Goal: Task Accomplishment & Management: Use online tool/utility

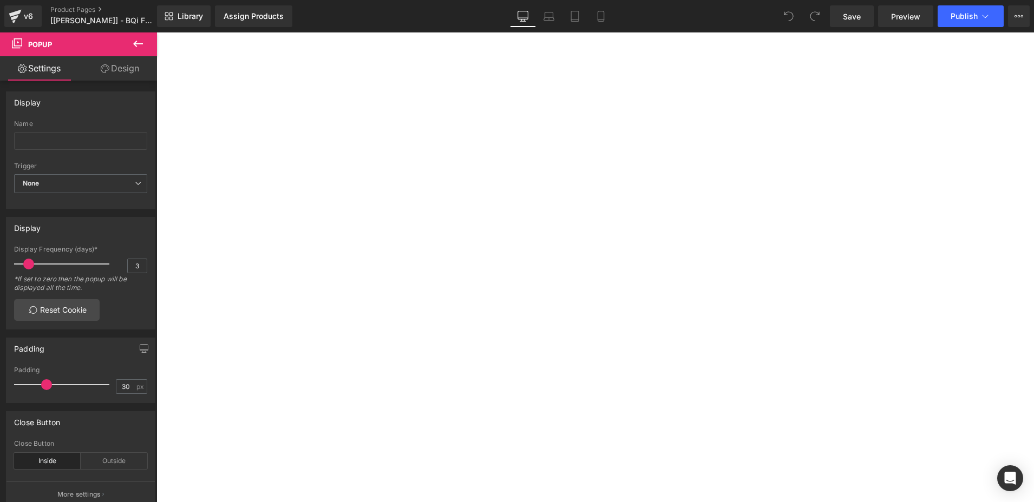
click at [121, 73] on link "Design" at bounding box center [120, 68] width 79 height 24
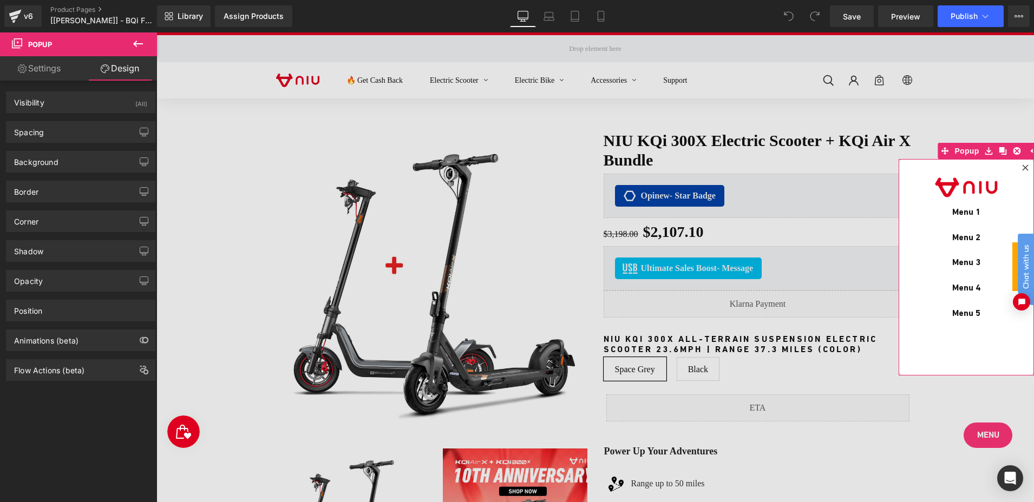
click at [48, 65] on link "Settings" at bounding box center [39, 68] width 79 height 24
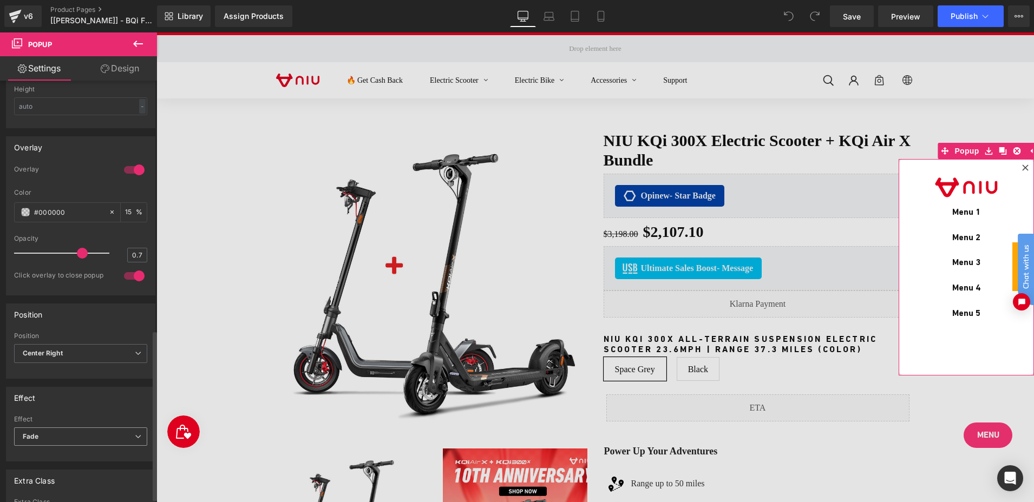
scroll to position [629, 0]
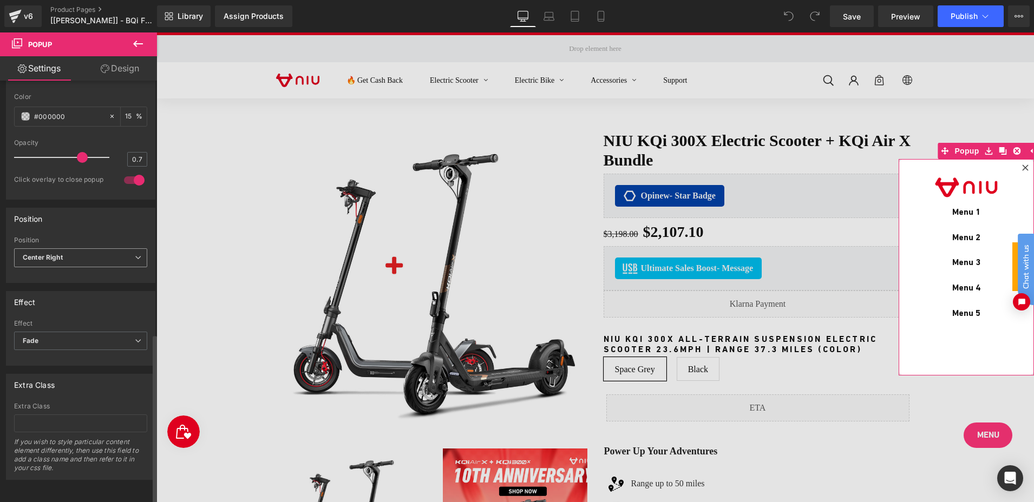
click at [91, 249] on span "Center Right" at bounding box center [80, 258] width 133 height 19
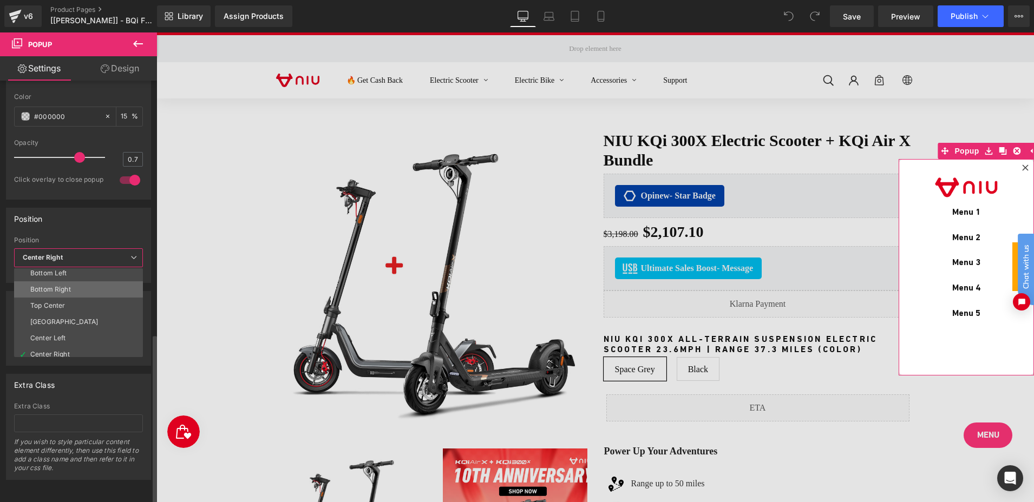
scroll to position [57, 0]
click at [97, 276] on li "Bottom Right" at bounding box center [81, 284] width 134 height 16
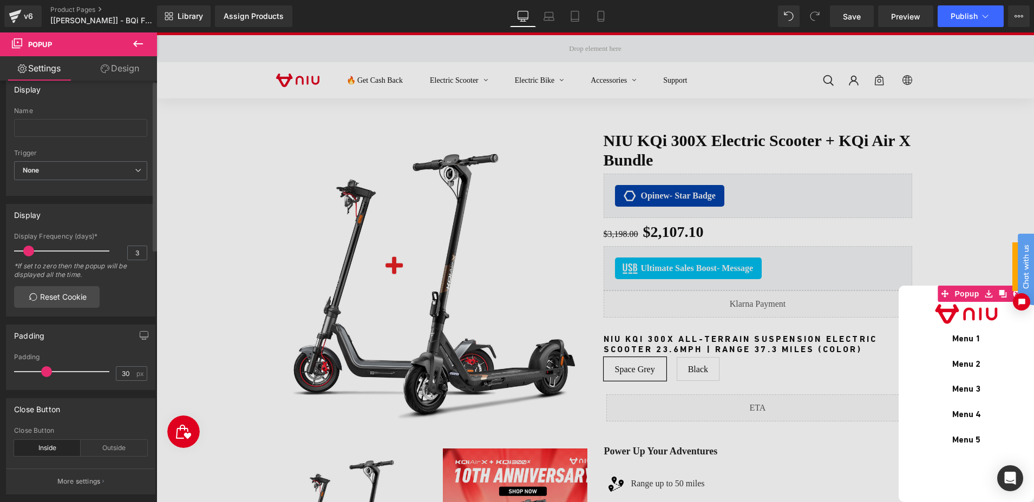
scroll to position [0, 0]
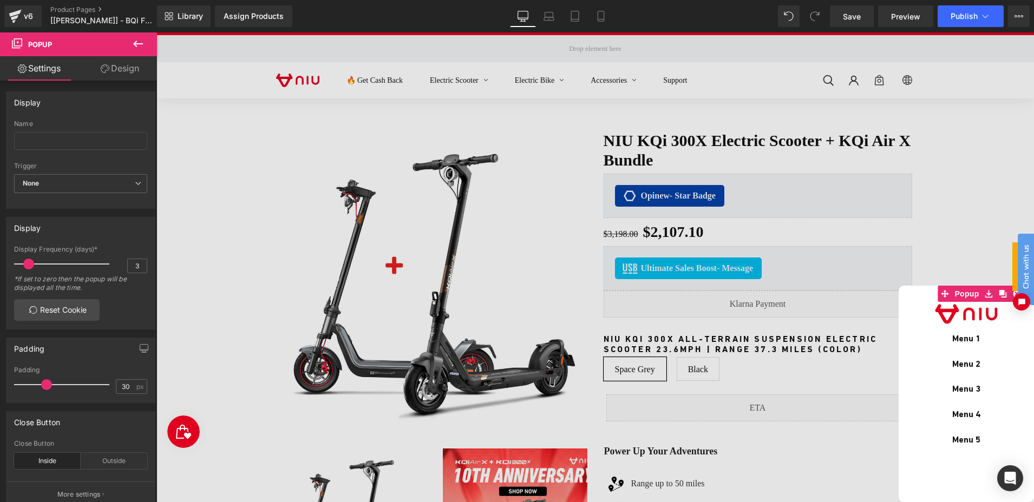
click at [122, 73] on link "Design" at bounding box center [120, 68] width 79 height 24
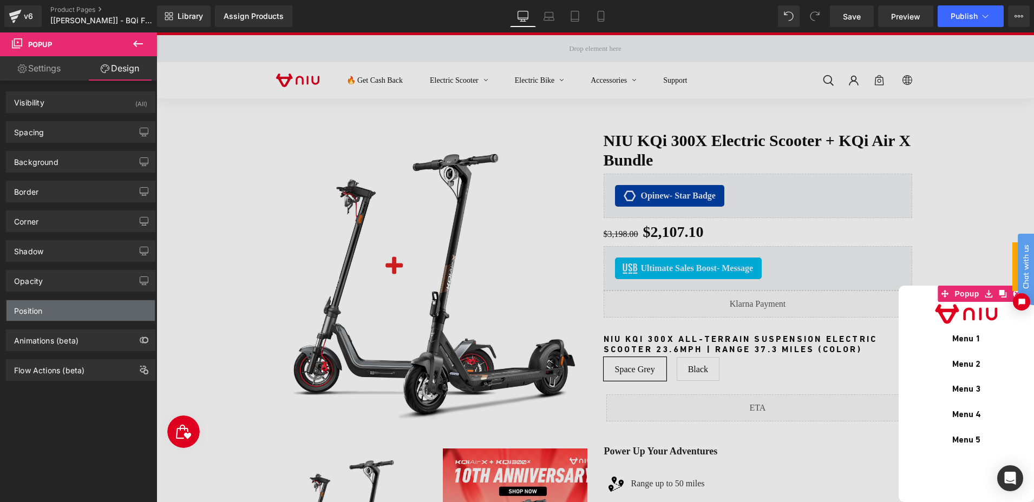
click at [88, 308] on div "Position" at bounding box center [80, 310] width 148 height 21
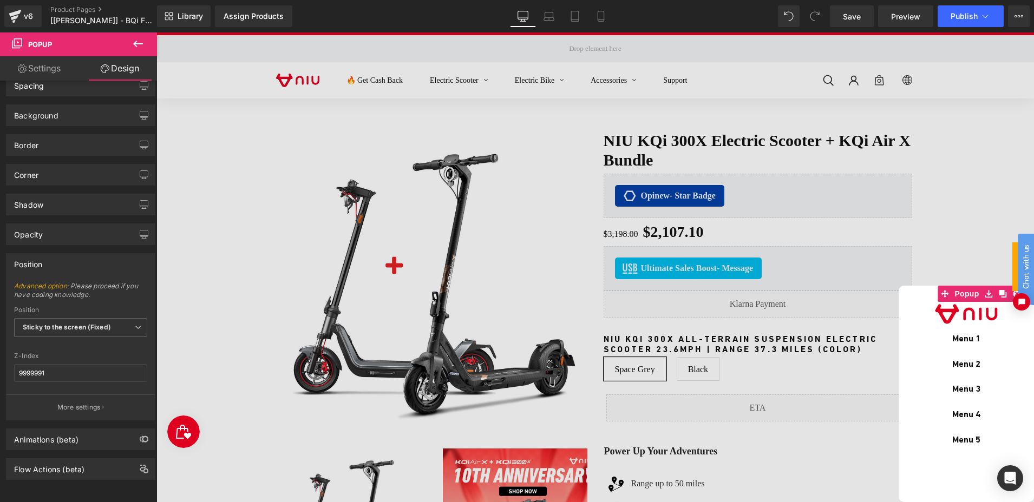
scroll to position [55, 0]
click at [136, 38] on icon at bounding box center [138, 43] width 13 height 13
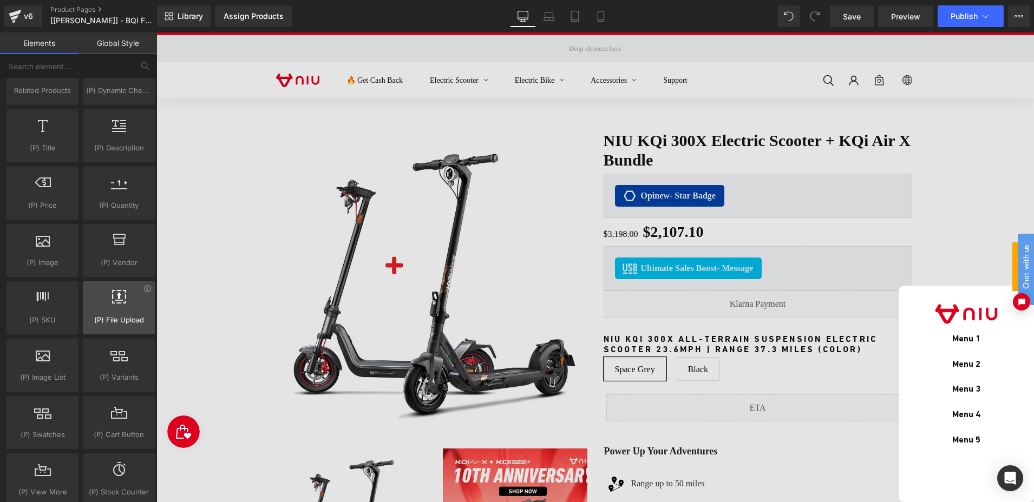
scroll to position [975, 0]
click at [550, 15] on icon at bounding box center [549, 16] width 11 height 11
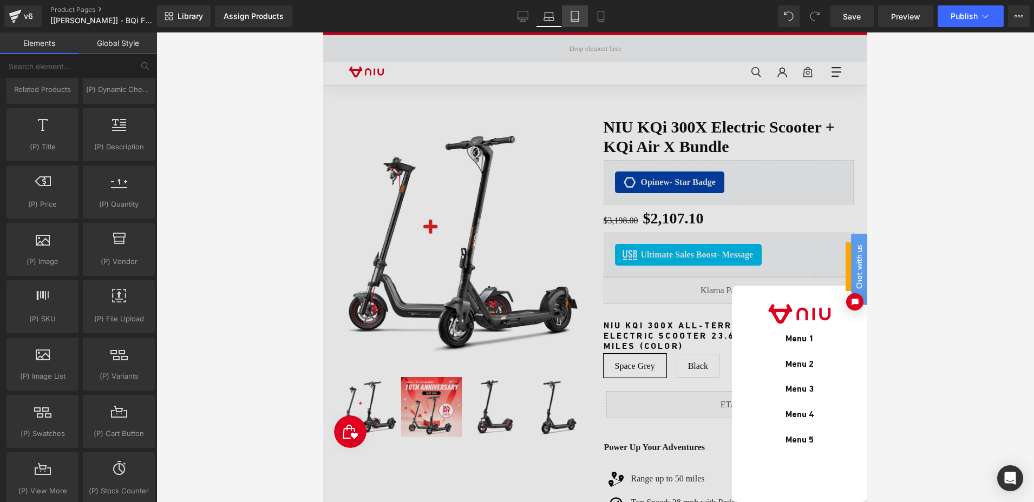
click at [571, 15] on icon at bounding box center [575, 16] width 11 height 11
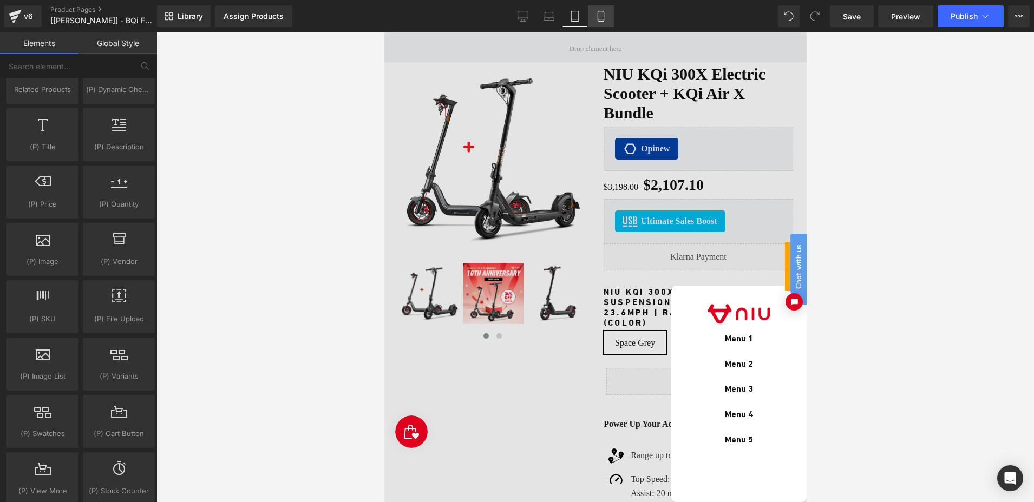
click at [597, 14] on icon at bounding box center [601, 16] width 11 height 11
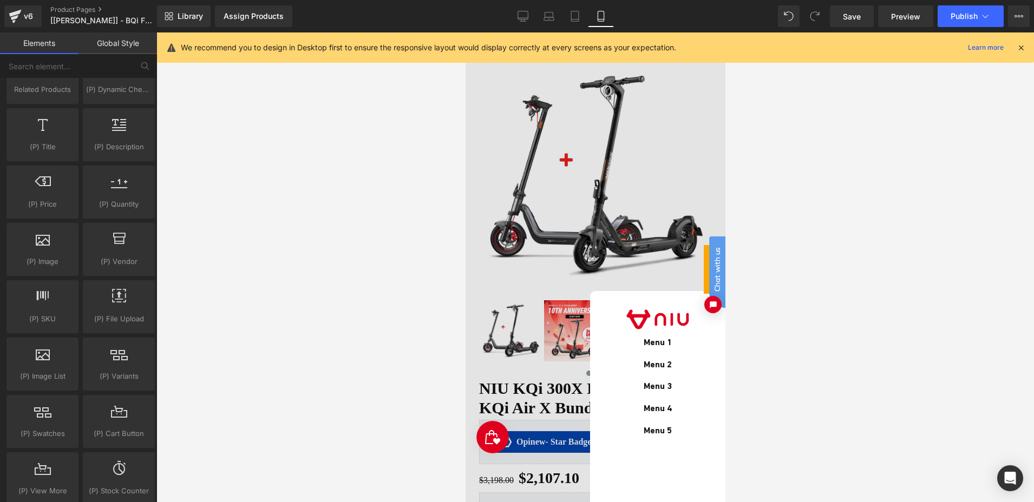
scroll to position [47, 0]
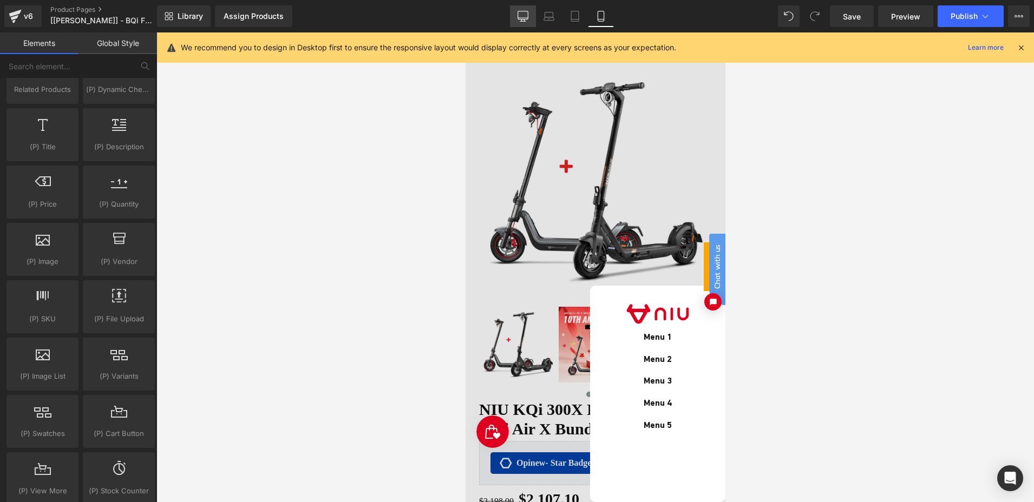
click at [521, 15] on icon at bounding box center [523, 16] width 11 height 11
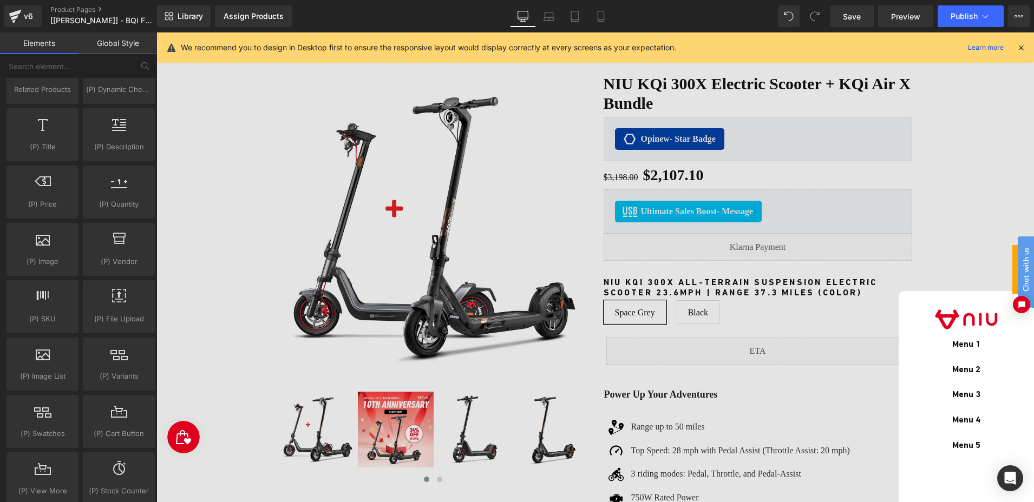
scroll to position [56, 0]
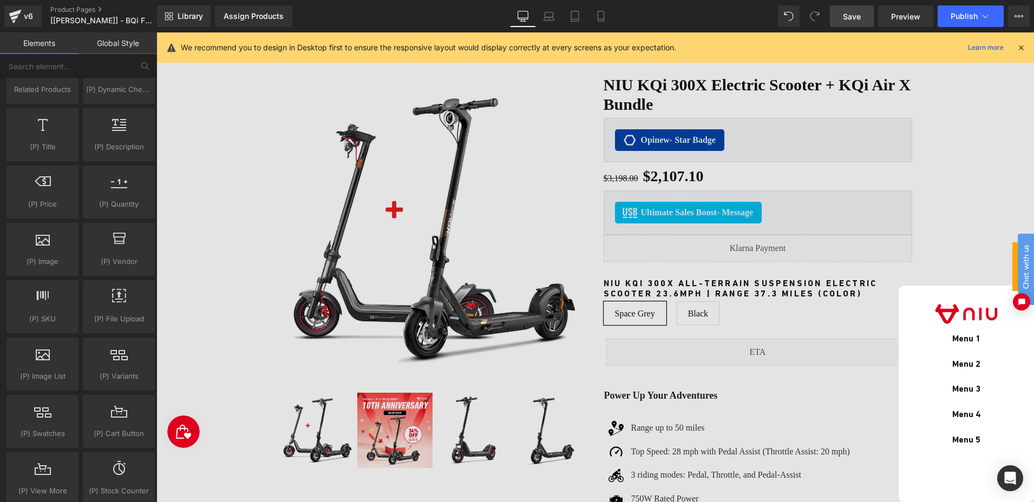
click at [860, 17] on span "Save" at bounding box center [852, 16] width 18 height 11
click at [903, 19] on span "Preview" at bounding box center [905, 16] width 29 height 11
click at [956, 21] on button "Publish" at bounding box center [971, 16] width 66 height 22
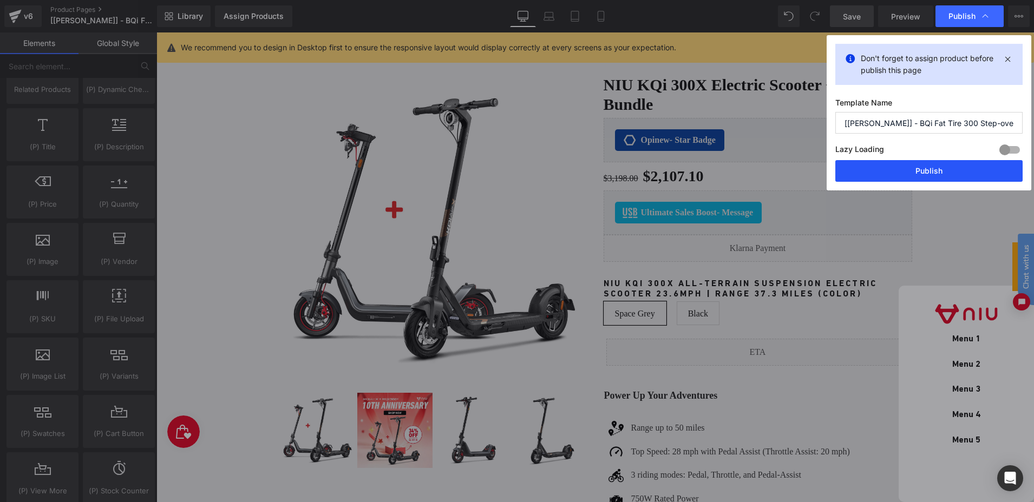
drag, startPoint x: 921, startPoint y: 179, endPoint x: 729, endPoint y: 115, distance: 202.0
click at [921, 179] on button "Publish" at bounding box center [928, 171] width 187 height 22
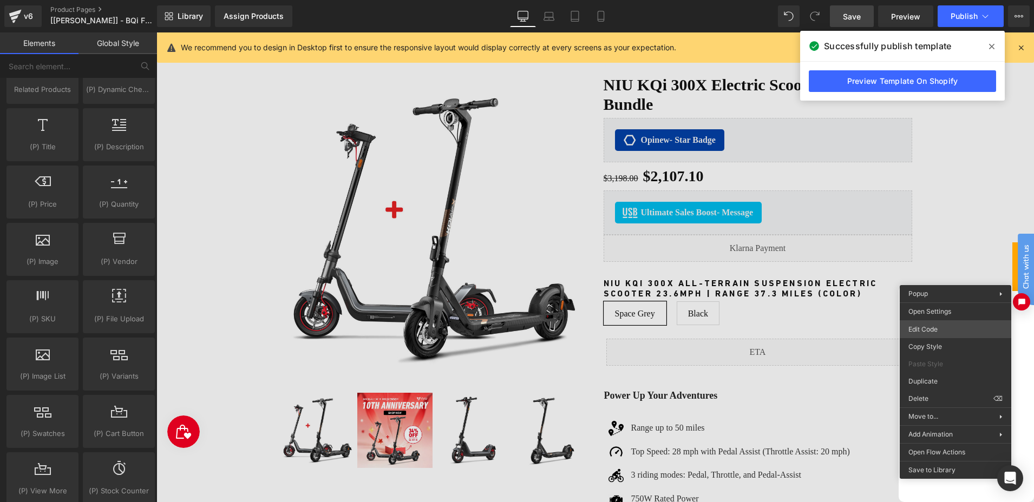
click at [936, 328] on body "You are previewing how the will restyle your page. You can not edit Elements in…" at bounding box center [517, 251] width 1034 height 502
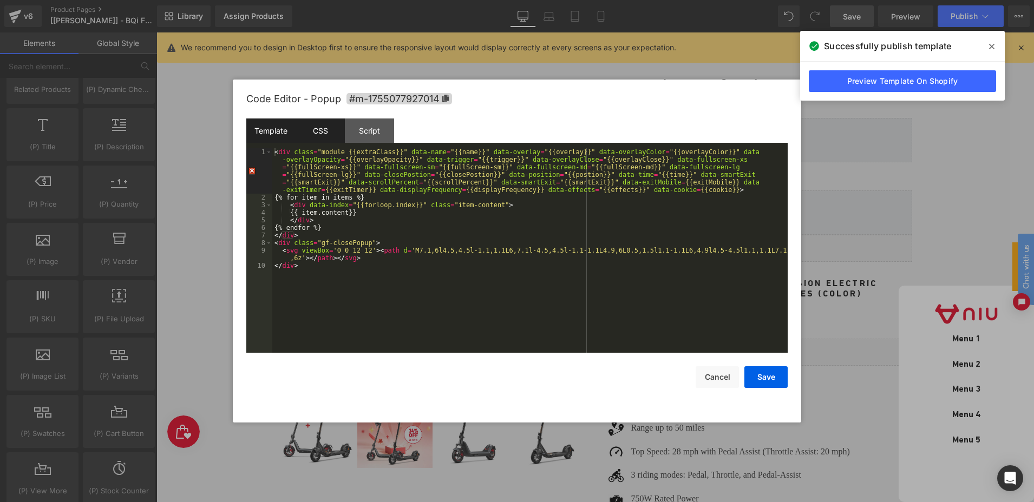
click at [319, 130] on div "CSS" at bounding box center [320, 131] width 49 height 24
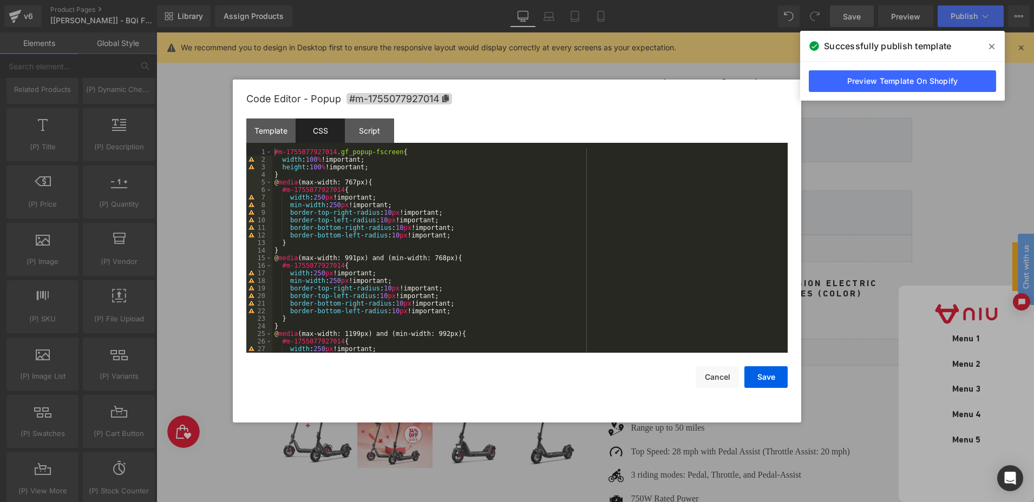
click at [273, 150] on div "#m-1755077927014 .gf_popup-fscreen { width : 100 % !important; height : 100 % !…" at bounding box center [527, 258] width 511 height 220
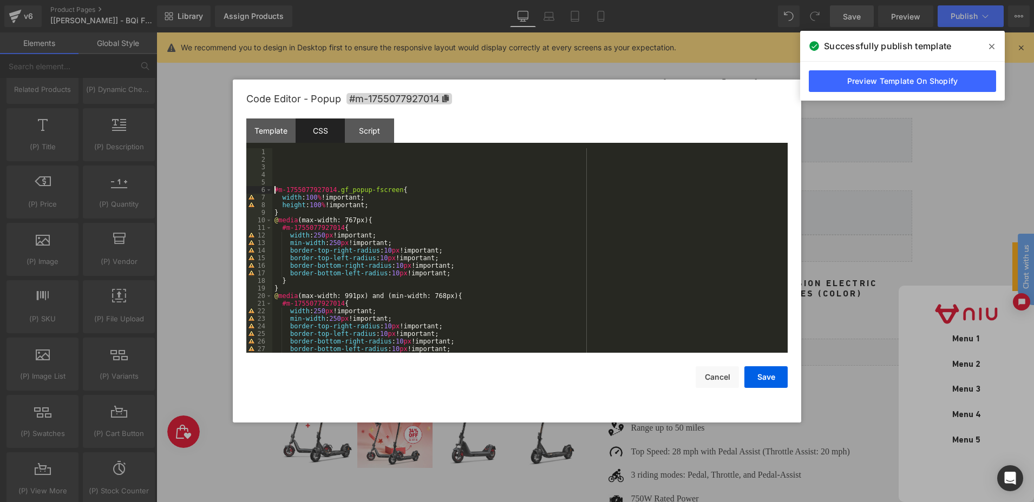
click at [284, 155] on div "#m-1755077927014 .gf_popup-fscreen { width : 100 % !important; height : 100 % !…" at bounding box center [527, 258] width 511 height 220
click at [273, 152] on div "transform : translate ( -100 % , calc ( -100 % - 200 px )) scale ( 1 ) rotateY …" at bounding box center [527, 258] width 511 height 220
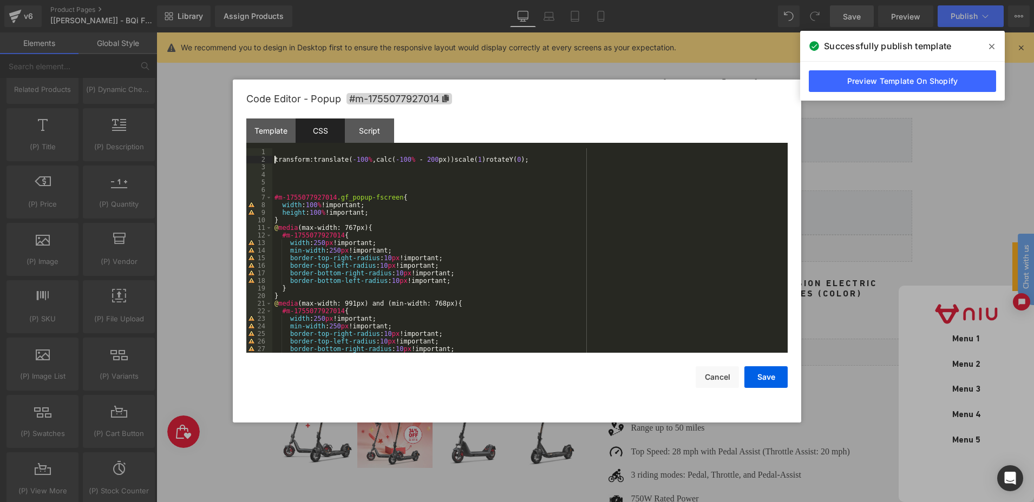
click at [278, 148] on div "transform : translate ( -100 % , calc ( -100 % - 200 px )) scale ( 1 ) rotateY …" at bounding box center [527, 258] width 511 height 220
paste textarea
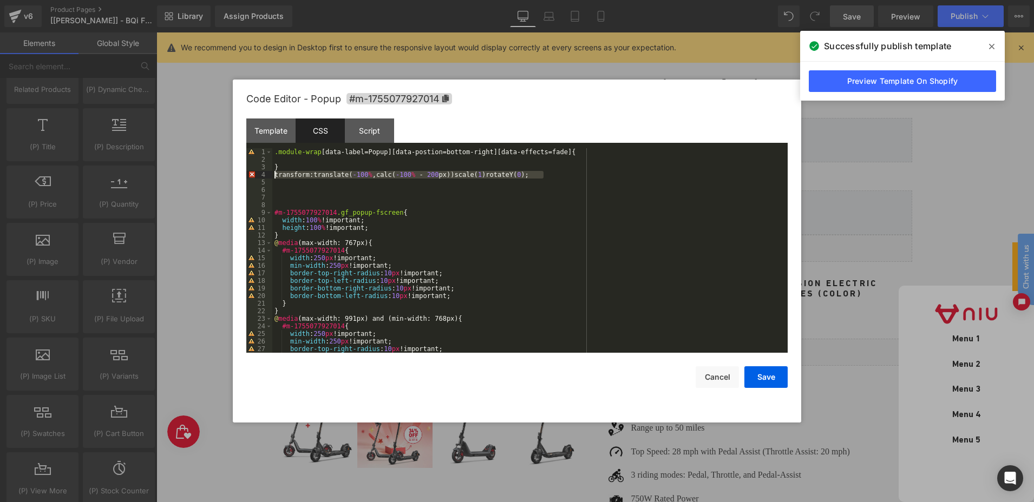
drag, startPoint x: 553, startPoint y: 174, endPoint x: 265, endPoint y: 173, distance: 288.0
click at [265, 173] on pre "1 2 3 4 5 6 7 8 9 10 11 12 13 14 15 16 17 18 19 20 21 22 23 24 25 26 27 28 .mod…" at bounding box center [516, 250] width 541 height 205
click at [295, 160] on div ".module-wrap [ data-label = Popup ][ data-postion = bottom-right ][ data-effect…" at bounding box center [527, 258] width 511 height 220
paste textarea
click at [546, 157] on div ".module-wrap [ data-label = Popup ][ data-postion = bottom-right ][ data-effect…" at bounding box center [527, 258] width 511 height 220
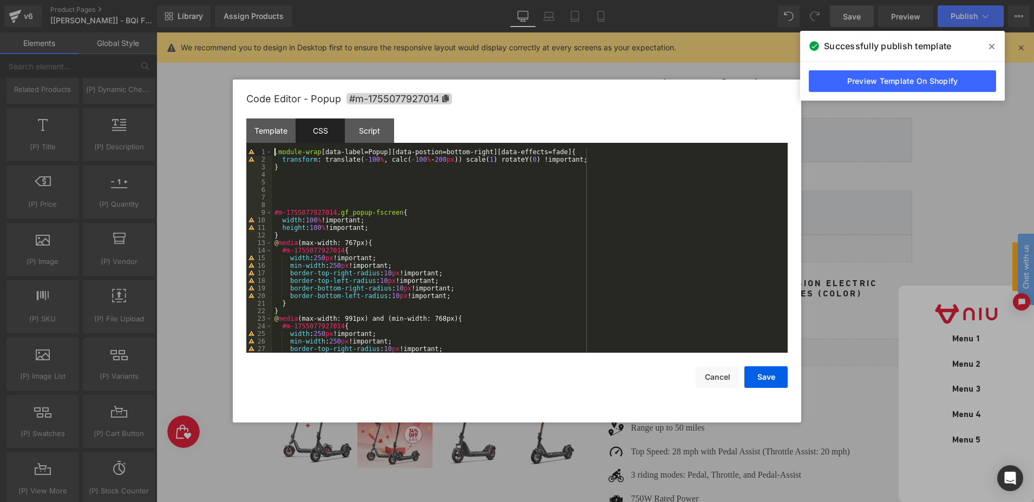
click at [273, 150] on div ".module-wrap [ data-label = Popup ][ data-postion = bottom-right ][ data-effect…" at bounding box center [527, 258] width 511 height 220
click at [576, 157] on div "#m-1755077927014 .module-wrap [ data-label = Popup ][ data-postion = bottom-rig…" at bounding box center [527, 258] width 511 height 220
click at [284, 197] on div "#m-1755077927014 .module-wrap [ data-label = Popup ][ data-postion = bottom-rig…" at bounding box center [527, 258] width 511 height 220
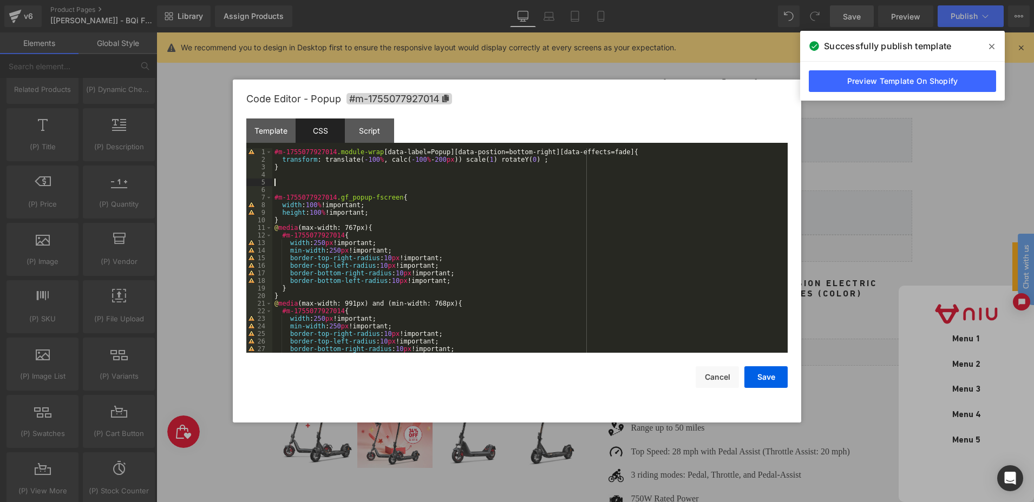
click at [276, 184] on div "#m-1755077927014 .module-wrap [ data-label = Popup ][ data-postion = bottom-rig…" at bounding box center [527, 258] width 511 height 220
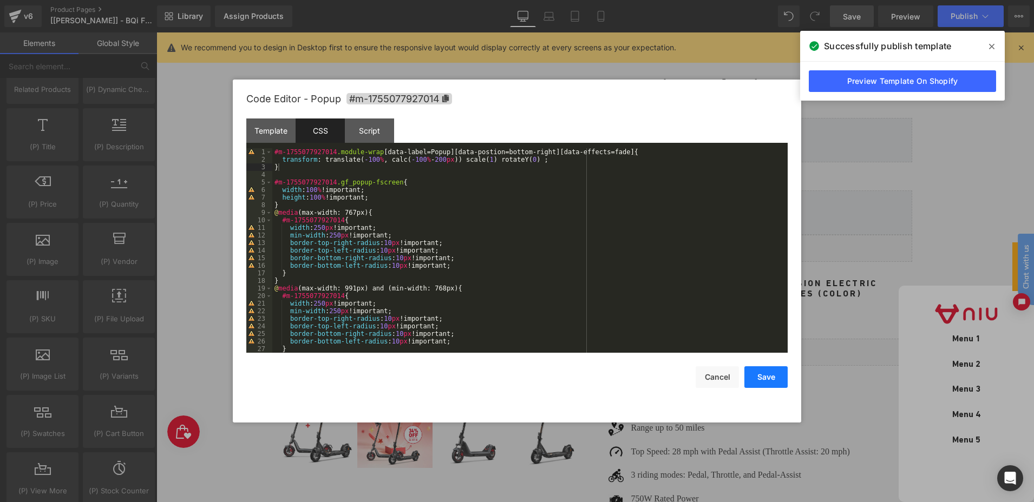
click at [763, 376] on button "Save" at bounding box center [765, 378] width 43 height 22
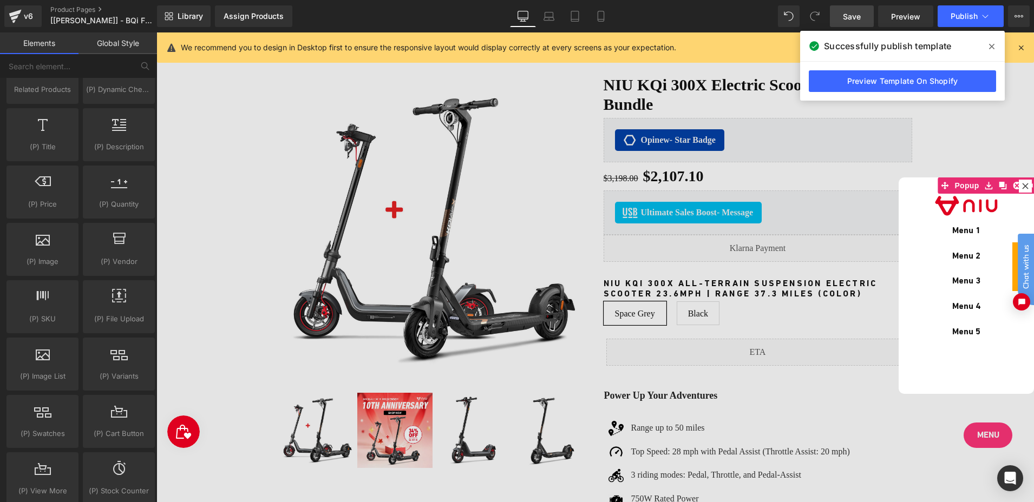
click at [988, 49] on span at bounding box center [991, 46] width 17 height 17
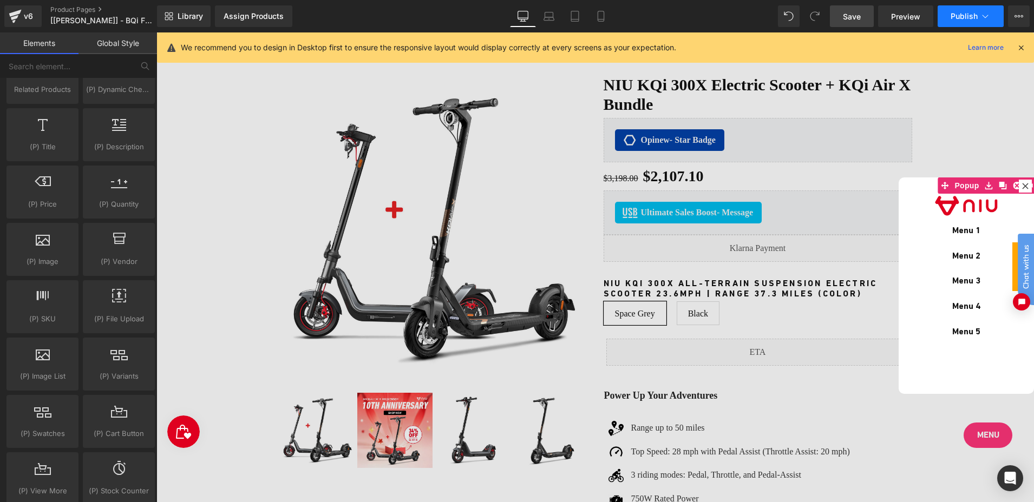
click at [953, 21] on button "Publish" at bounding box center [971, 16] width 66 height 22
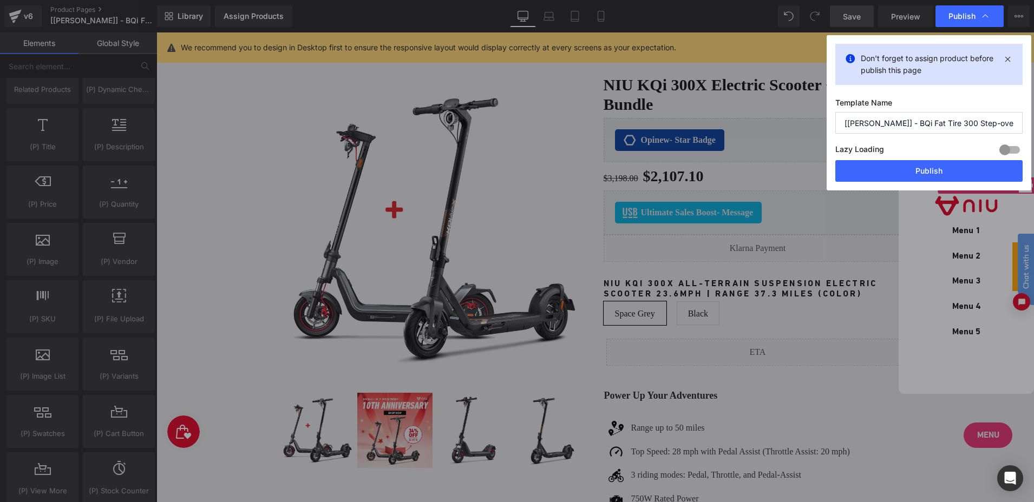
click at [941, 157] on div "Lazy Loading Build Upgrade plan to unlock" at bounding box center [928, 151] width 187 height 18
click at [937, 166] on button "Publish" at bounding box center [928, 171] width 187 height 22
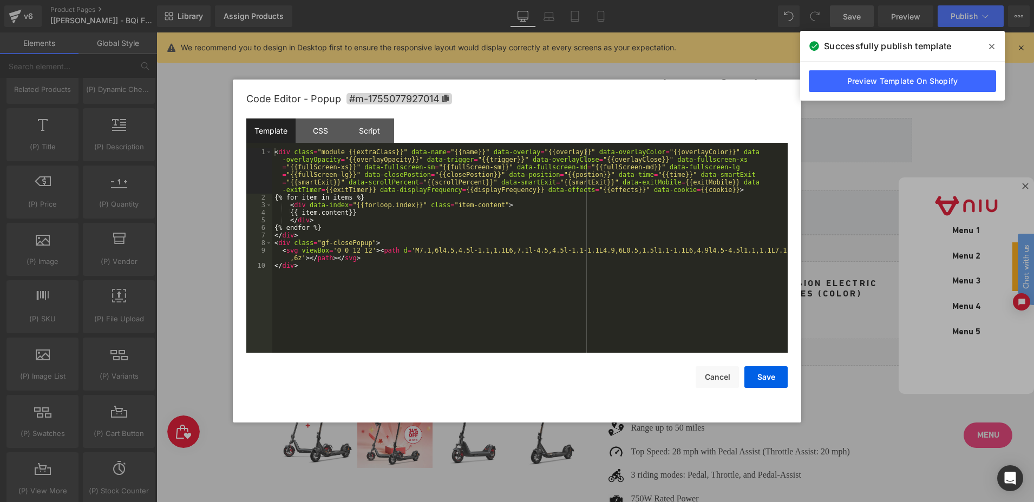
click at [942, 229] on body "You are previewing how the will restyle your page. You can not edit Elements in…" at bounding box center [517, 251] width 1034 height 502
click at [319, 129] on div "CSS" at bounding box center [320, 131] width 49 height 24
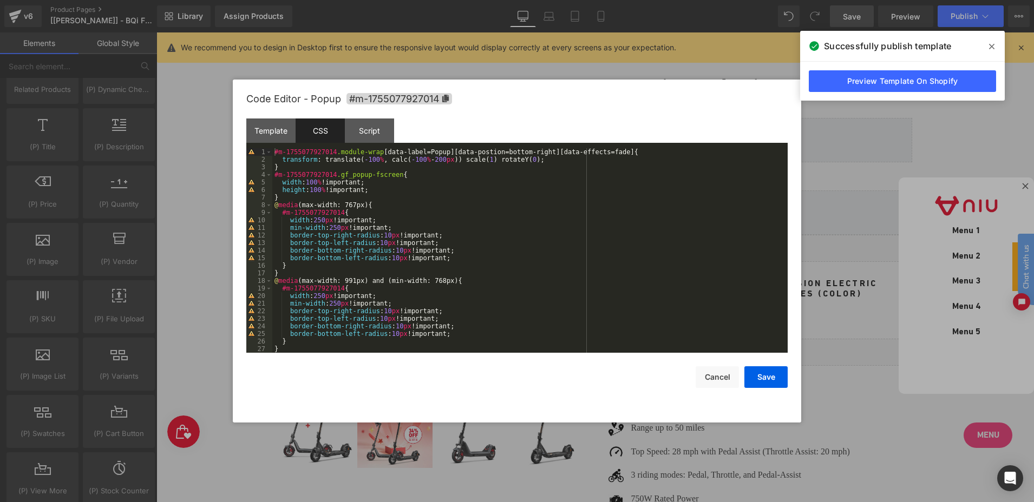
click at [994, 45] on icon at bounding box center [991, 46] width 5 height 5
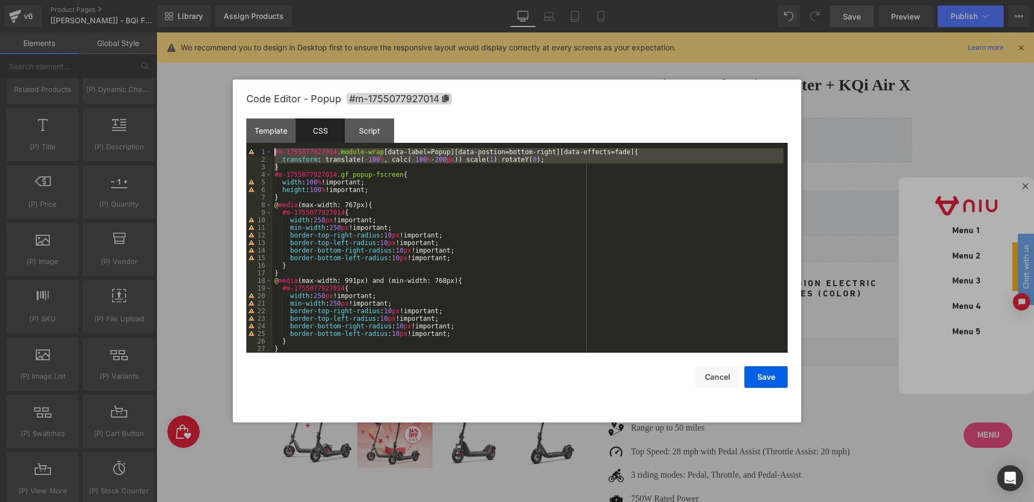
drag, startPoint x: 259, startPoint y: 156, endPoint x: 240, endPoint y: 146, distance: 21.8
click at [240, 146] on div "Code Editor - Popup #m-1755077927014 Template CSS Script Data 1 2 3 4 5 6 7 8 9…" at bounding box center [517, 251] width 569 height 343
click at [713, 371] on button "Cancel" at bounding box center [717, 378] width 43 height 22
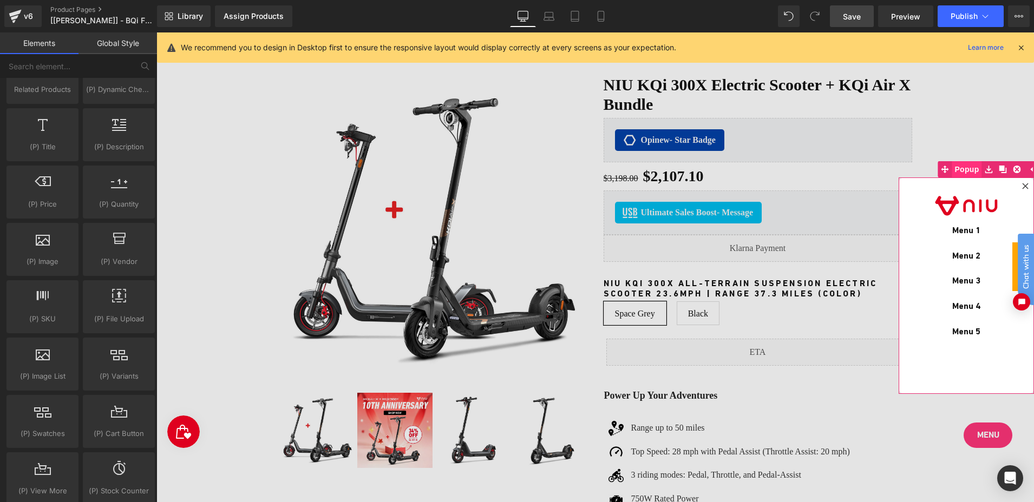
click at [966, 166] on span "Popup" at bounding box center [967, 169] width 30 height 16
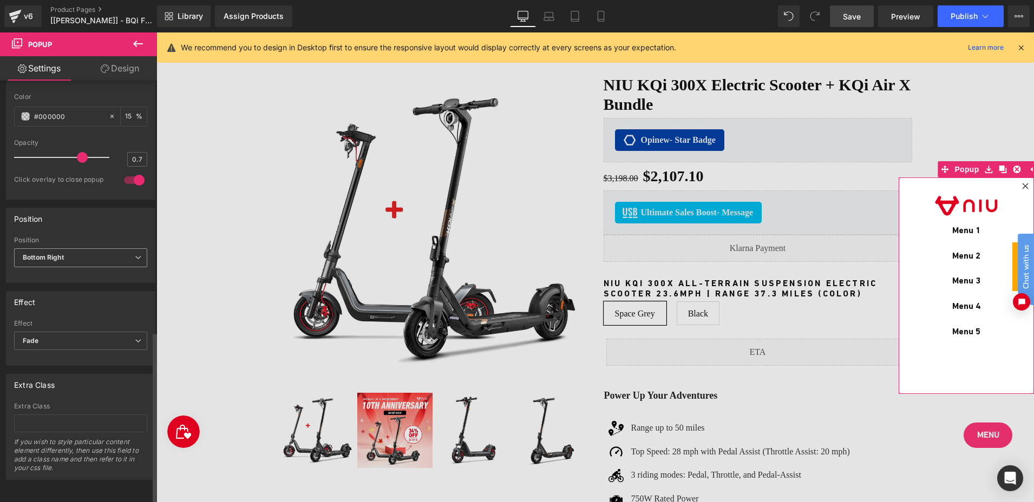
scroll to position [629, 0]
drag, startPoint x: 55, startPoint y: 210, endPoint x: 14, endPoint y: 210, distance: 40.6
click at [14, 210] on div "Position" at bounding box center [80, 218] width 148 height 21
